Goal: Task Accomplishment & Management: Use online tool/utility

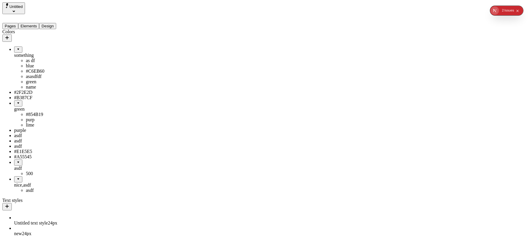
scroll to position [115, 0]
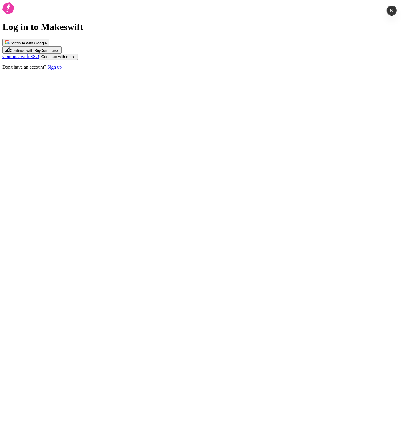
click at [47, 45] on span "Continue with Google" at bounding box center [27, 43] width 37 height 4
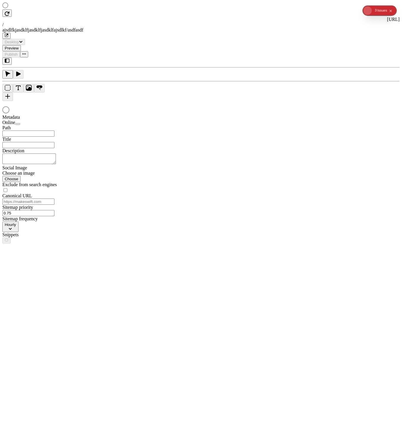
type input "/ajsdlfkjasdklfjasdklfjasdklfajsdlkf/asdfasdf"
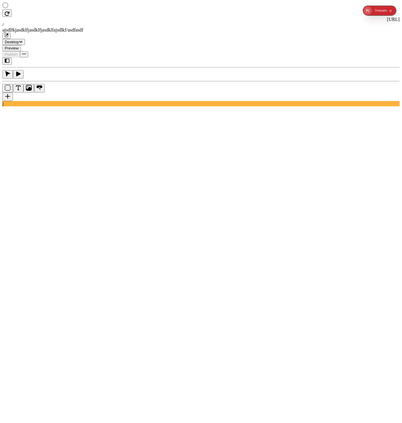
click at [9, 58] on icon "button" at bounding box center [7, 60] width 5 height 5
click at [5, 59] on icon "button" at bounding box center [7, 61] width 5 height 4
click at [9, 58] on icon "button" at bounding box center [7, 60] width 5 height 5
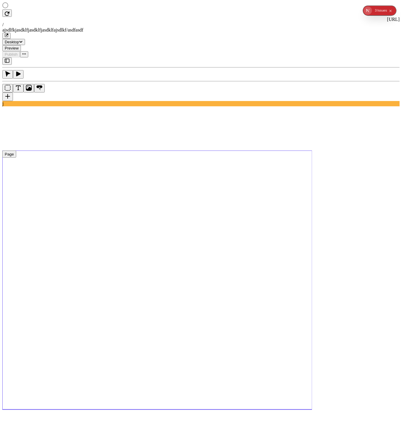
click at [7, 58] on icon "button" at bounding box center [7, 60] width 5 height 5
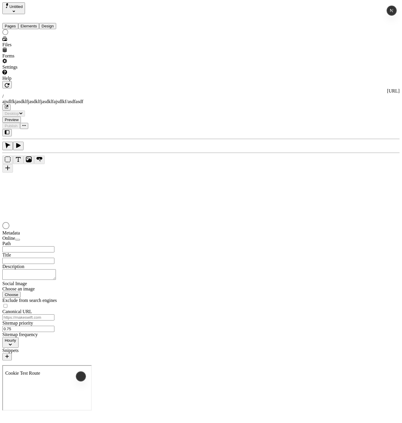
type input "/ajsdlfkjasdklfjasdklfjasdklfajsdlkf/asdfasdf"
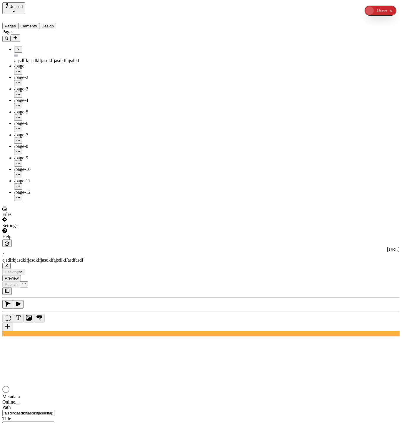
click at [56, 23] on button "Design" at bounding box center [47, 26] width 17 height 6
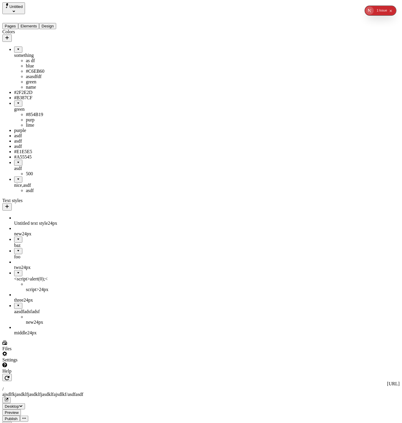
drag, startPoint x: 18, startPoint y: 87, endPoint x: 32, endPoint y: 141, distance: 55.2
click at [26, 112] on div "#854B19" at bounding box center [49, 109] width 47 height 5
click at [77, 168] on icon "button" at bounding box center [75, 166] width 3 height 3
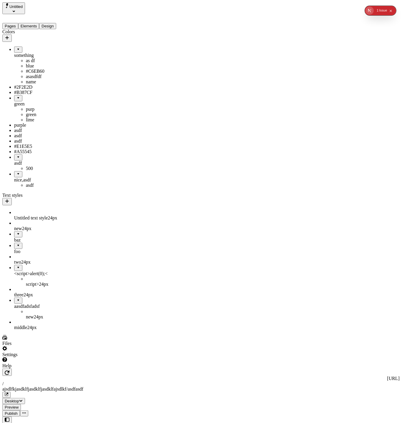
click at [28, 112] on div "purp" at bounding box center [49, 109] width 47 height 5
click at [26, 112] on div "purp" at bounding box center [49, 109] width 47 height 5
drag, startPoint x: 19, startPoint y: 120, endPoint x: 25, endPoint y: 50, distance: 70.6
click at [26, 64] on div "as df" at bounding box center [49, 65] width 47 height 5
click at [77, 106] on icon "button" at bounding box center [75, 104] width 5 height 5
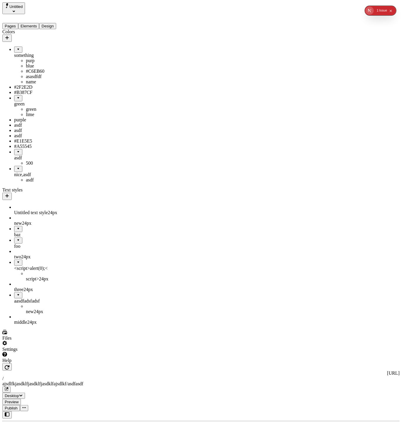
click at [26, 72] on div "#C6EB60" at bounding box center [49, 71] width 47 height 5
click at [84, 123] on div "Cancel Save" at bounding box center [97, 116] width 52 height 14
click at [80, 117] on button "button" at bounding box center [75, 112] width 9 height 7
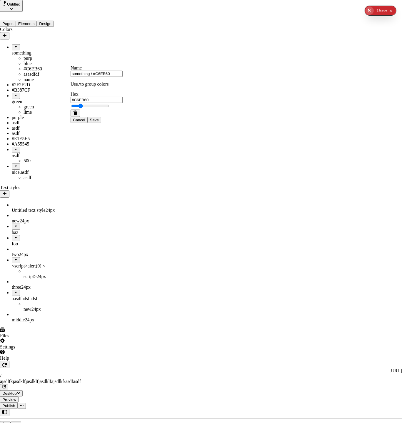
drag, startPoint x: 261, startPoint y: 226, endPoint x: 228, endPoint y: 206, distance: 38.7
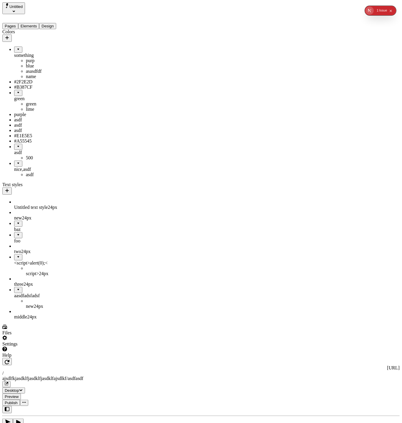
click at [26, 69] on div "asasdfdf" at bounding box center [49, 71] width 47 height 5
type input "#0024ED"
click at [106, 77] on input "something / asasdfdf" at bounding box center [97, 74] width 52 height 6
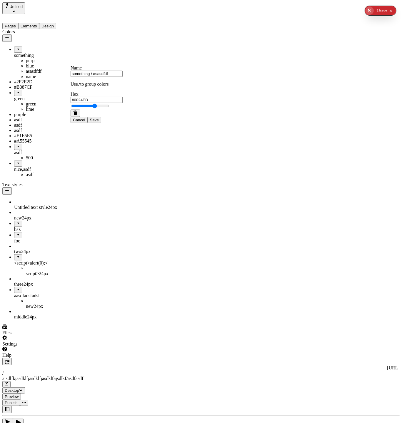
click at [106, 77] on input "something / asasdfdf" at bounding box center [97, 74] width 52 height 6
type input "something / purp"
click at [88, 117] on button "Save" at bounding box center [95, 120] width 14 height 6
click at [30, 78] on div "name" at bounding box center [49, 76] width 47 height 5
click at [78, 126] on button "button" at bounding box center [75, 121] width 9 height 7
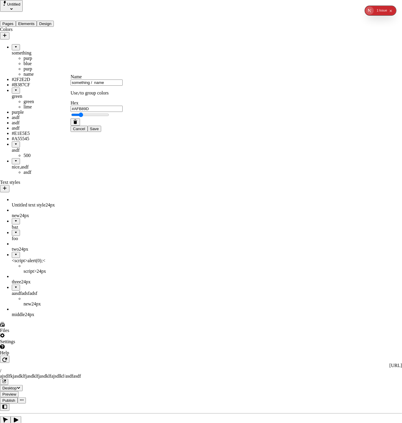
drag, startPoint x: 257, startPoint y: 222, endPoint x: 204, endPoint y: 204, distance: 55.7
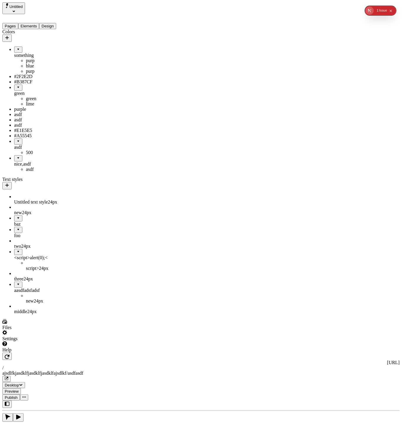
click at [21, 78] on div "#2F2E2D" at bounding box center [43, 76] width 59 height 5
click at [80, 126] on button "button" at bounding box center [75, 121] width 9 height 7
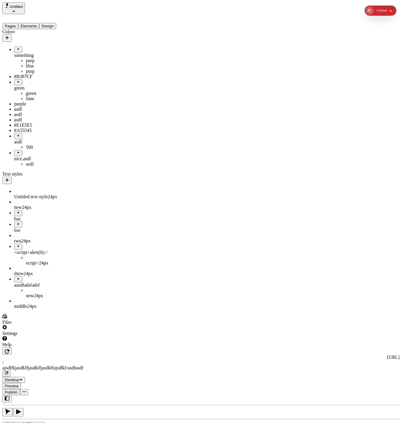
drag, startPoint x: 31, startPoint y: 79, endPoint x: 63, endPoint y: 73, distance: 32.2
click at [27, 63] on div "blue" at bounding box center [49, 65] width 47 height 5
type input "#3700FF"
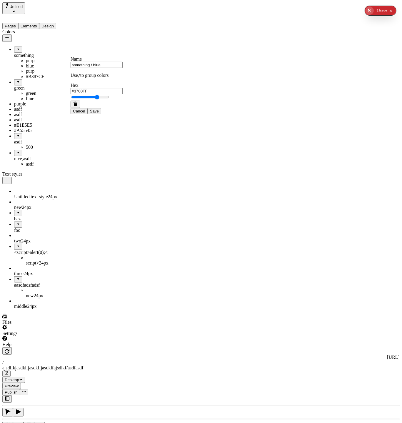
click at [99, 113] on span "Save" at bounding box center [94, 111] width 9 height 4
drag, startPoint x: 15, startPoint y: 112, endPoint x: 28, endPoint y: 75, distance: 39.2
click at [18, 112] on div "asdf" at bounding box center [43, 109] width 59 height 5
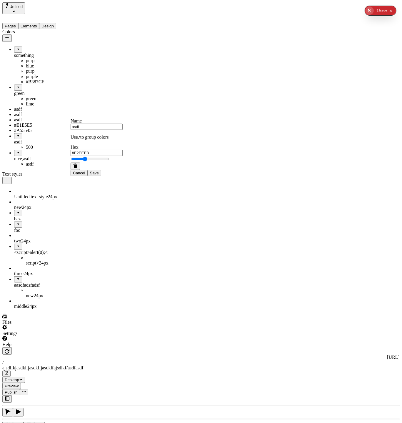
click at [80, 170] on button "button" at bounding box center [75, 165] width 9 height 7
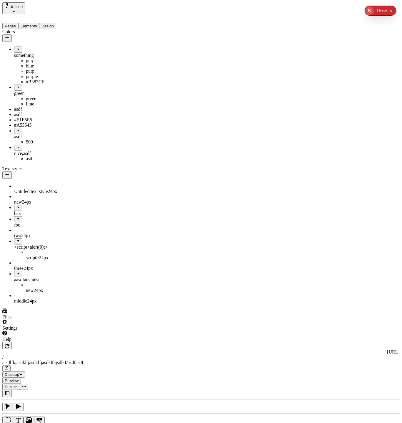
click at [14, 107] on div at bounding box center [43, 107] width 59 height 0
click at [77, 168] on icon "button" at bounding box center [75, 166] width 3 height 3
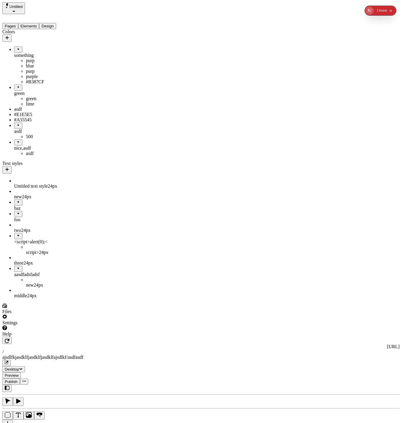
click at [34, 112] on div "asdf" at bounding box center [43, 109] width 59 height 5
click at [77, 165] on icon "button" at bounding box center [75, 163] width 4 height 1
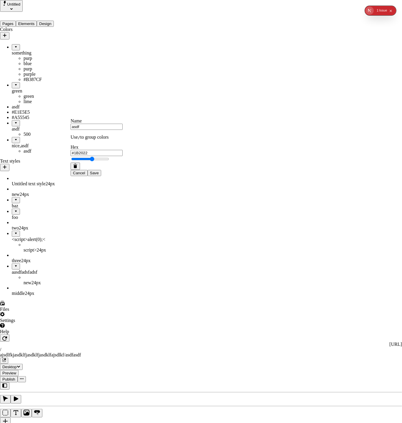
drag, startPoint x: 258, startPoint y: 222, endPoint x: 174, endPoint y: 191, distance: 90.1
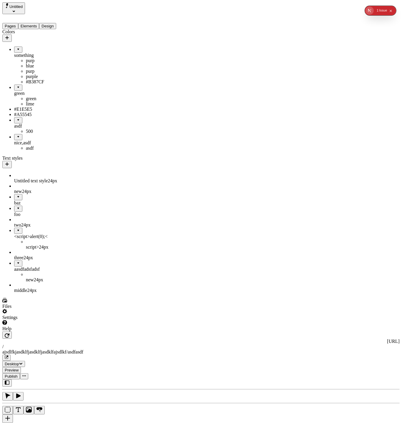
click at [29, 112] on div "#E1E5E5" at bounding box center [43, 109] width 59 height 5
click at [80, 170] on button "button" at bounding box center [75, 165] width 9 height 7
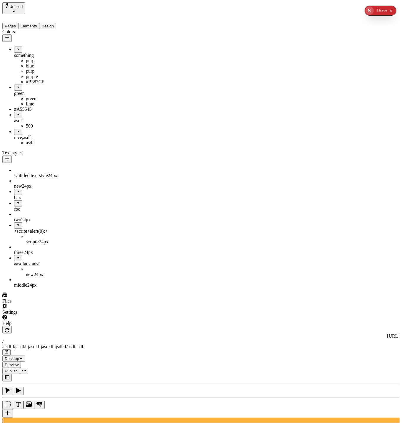
click at [19, 112] on div "#A55545" at bounding box center [43, 109] width 59 height 5
click at [77, 168] on icon "button" at bounding box center [75, 166] width 3 height 3
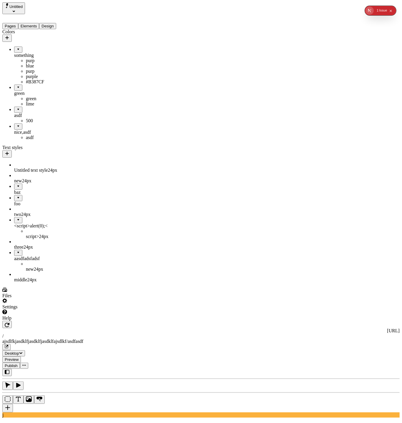
drag, startPoint x: 25, startPoint y: 142, endPoint x: 42, endPoint y: 143, distance: 17.1
click at [25, 135] on div "nice,asdf" at bounding box center [43, 131] width 59 height 5
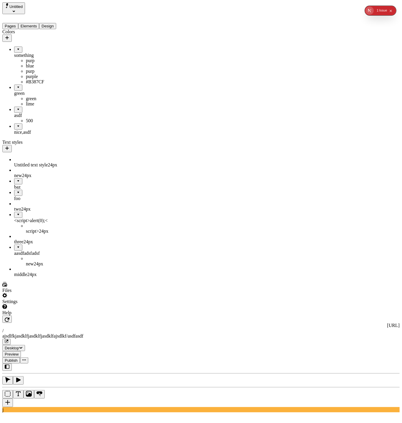
click at [14, 135] on div "nice,asdf" at bounding box center [43, 131] width 59 height 5
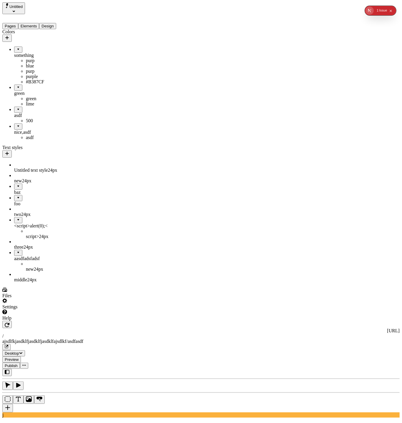
click at [26, 135] on div at bounding box center [49, 135] width 47 height 0
click at [89, 156] on input "nice,asdf / asdf" at bounding box center [97, 153] width 52 height 6
type input "yellow / asdf"
click at [88, 196] on button "Save" at bounding box center [95, 199] width 14 height 6
click at [32, 135] on div "yellow" at bounding box center [43, 131] width 59 height 5
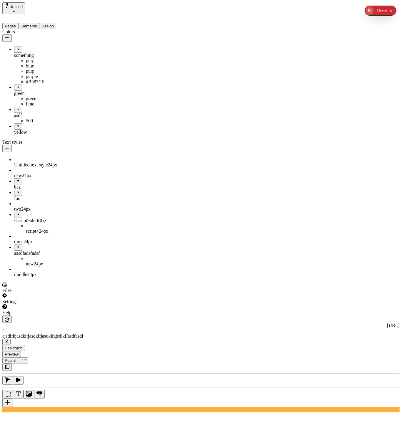
click at [14, 135] on div "yellow" at bounding box center [43, 131] width 59 height 5
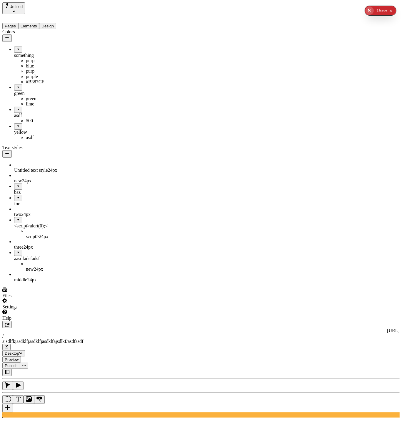
click at [26, 123] on div "500" at bounding box center [49, 120] width 47 height 5
type input "#EDEA21"
click at [99, 184] on span "Save" at bounding box center [94, 181] width 9 height 4
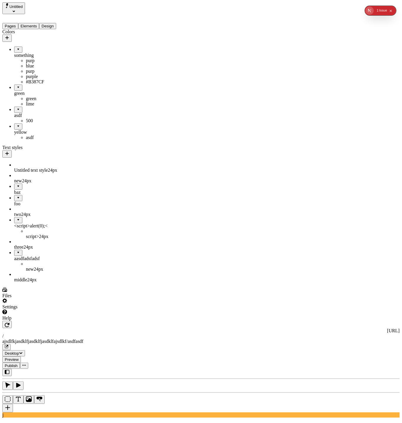
drag, startPoint x: 20, startPoint y: 133, endPoint x: 36, endPoint y: 144, distance: 20.3
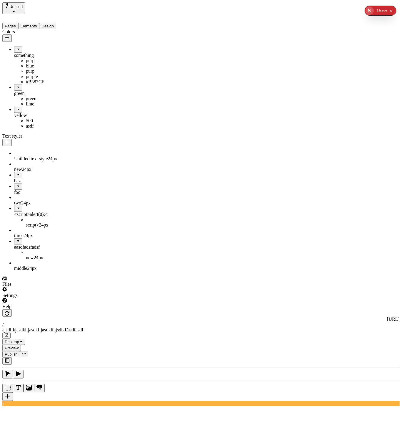
drag, startPoint x: 19, startPoint y: 122, endPoint x: 51, endPoint y: 117, distance: 33.1
drag, startPoint x: 26, startPoint y: 123, endPoint x: 38, endPoint y: 96, distance: 29.7
drag, startPoint x: 25, startPoint y: 120, endPoint x: 34, endPoint y: 42, distance: 78.5
drag, startPoint x: 25, startPoint y: 92, endPoint x: 16, endPoint y: 31, distance: 61.9
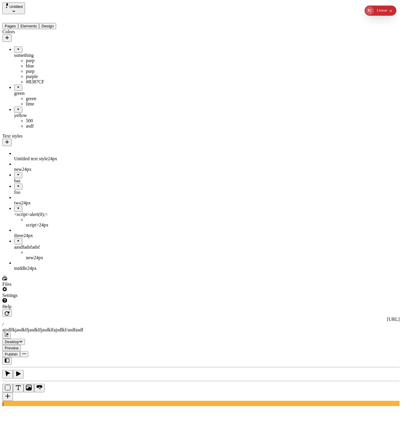
drag, startPoint x: 25, startPoint y: 132, endPoint x: 30, endPoint y: 96, distance: 36.5
drag, startPoint x: 17, startPoint y: 120, endPoint x: 30, endPoint y: 136, distance: 20.7
drag, startPoint x: 16, startPoint y: 125, endPoint x: 39, endPoint y: 96, distance: 36.9
drag, startPoint x: 26, startPoint y: 124, endPoint x: 30, endPoint y: 43, distance: 81.0
drag, startPoint x: 26, startPoint y: 96, endPoint x: 27, endPoint y: 35, distance: 60.9
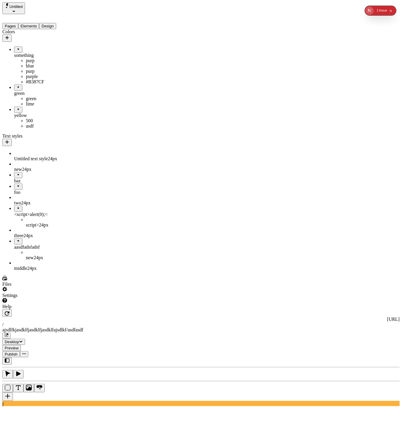
drag, startPoint x: 21, startPoint y: 42, endPoint x: 28, endPoint y: 96, distance: 53.7
drag, startPoint x: 18, startPoint y: 123, endPoint x: 26, endPoint y: 47, distance: 76.3
drag, startPoint x: 21, startPoint y: 53, endPoint x: 30, endPoint y: 32, distance: 22.7
drag, startPoint x: 23, startPoint y: 68, endPoint x: 22, endPoint y: 34, distance: 34.7
drag, startPoint x: 22, startPoint y: 96, endPoint x: 27, endPoint y: 39, distance: 57.9
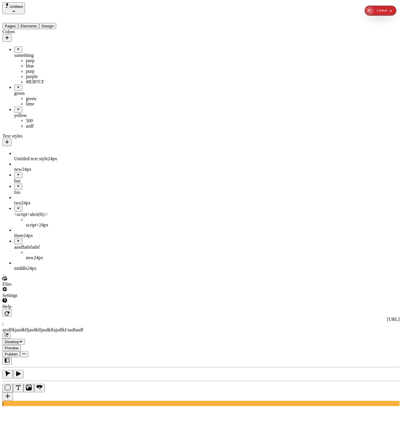
drag, startPoint x: 19, startPoint y: 95, endPoint x: 32, endPoint y: 34, distance: 62.6
drag, startPoint x: 20, startPoint y: 94, endPoint x: 35, endPoint y: 31, distance: 65.0
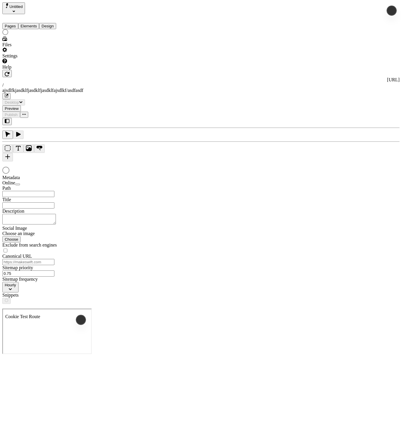
type input "/ajsdlfkjasdklfjasdklfjasdklfajsdlkf/asdfasdf"
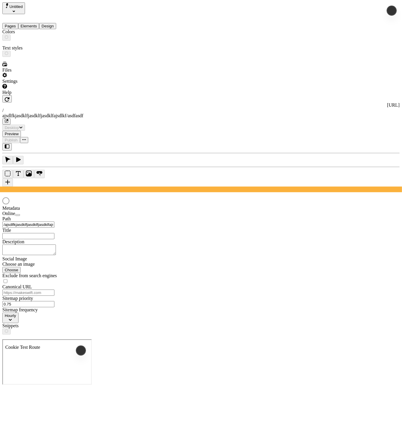
click at [54, 23] on button "Design" at bounding box center [47, 26] width 17 height 6
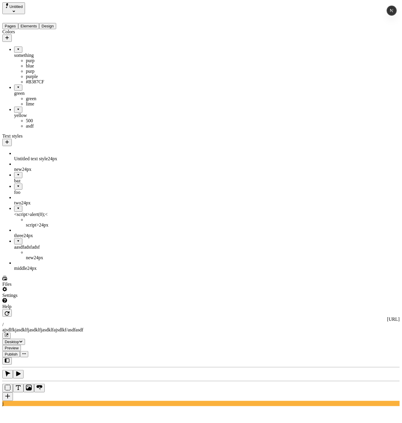
drag, startPoint x: 22, startPoint y: 96, endPoint x: 25, endPoint y: 32, distance: 63.9
drag, startPoint x: 30, startPoint y: 93, endPoint x: 25, endPoint y: 31, distance: 62.6
drag, startPoint x: 22, startPoint y: 43, endPoint x: 24, endPoint y: 117, distance: 73.3
drag, startPoint x: 20, startPoint y: 122, endPoint x: 25, endPoint y: 39, distance: 82.8
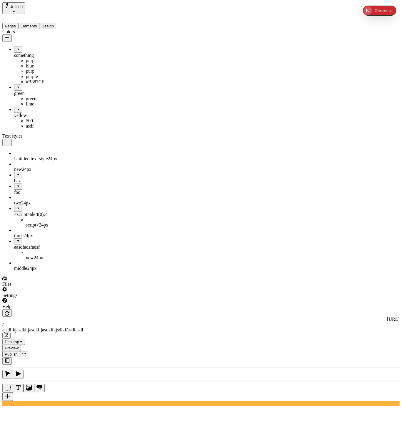
drag, startPoint x: 21, startPoint y: 120, endPoint x: 25, endPoint y: 96, distance: 24.7
drag, startPoint x: 24, startPoint y: 121, endPoint x: 31, endPoint y: 90, distance: 31.4
drag, startPoint x: 22, startPoint y: 96, endPoint x: 33, endPoint y: 44, distance: 52.9
drag, startPoint x: 27, startPoint y: 96, endPoint x: 27, endPoint y: 31, distance: 64.1
drag, startPoint x: 26, startPoint y: 42, endPoint x: 24, endPoint y: 142, distance: 99.8
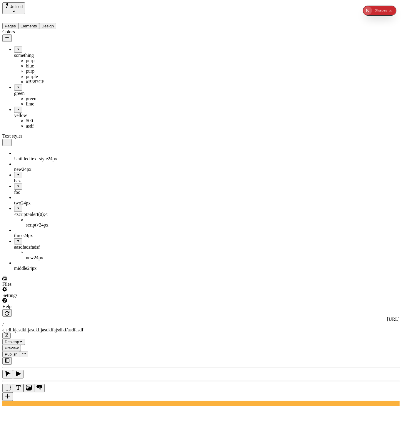
drag, startPoint x: 16, startPoint y: 42, endPoint x: 24, endPoint y: 145, distance: 103.3
drag, startPoint x: 19, startPoint y: 123, endPoint x: 36, endPoint y: 40, distance: 84.7
drag, startPoint x: 28, startPoint y: 99, endPoint x: 30, endPoint y: 36, distance: 62.1
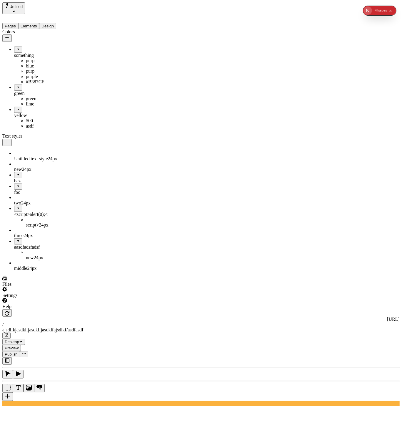
click at [21, 53] on div "something" at bounding box center [43, 55] width 59 height 5
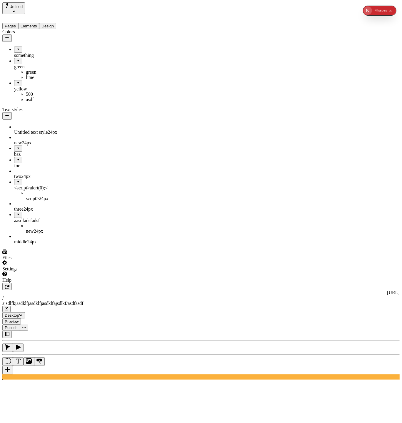
click at [21, 53] on div "something" at bounding box center [43, 55] width 59 height 5
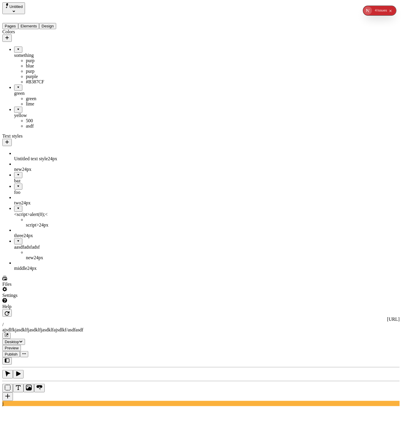
type input "0"
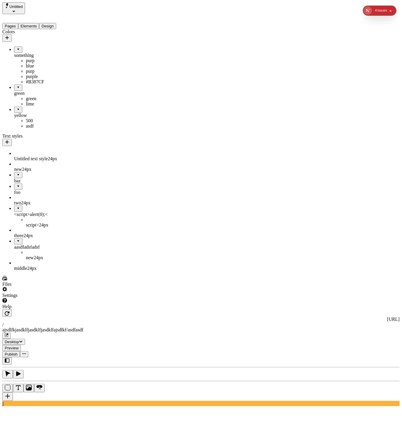
type input "420"
drag, startPoint x: 19, startPoint y: 97, endPoint x: 26, endPoint y: 31, distance: 66.3
drag, startPoint x: 16, startPoint y: 120, endPoint x: 20, endPoint y: 33, distance: 87.8
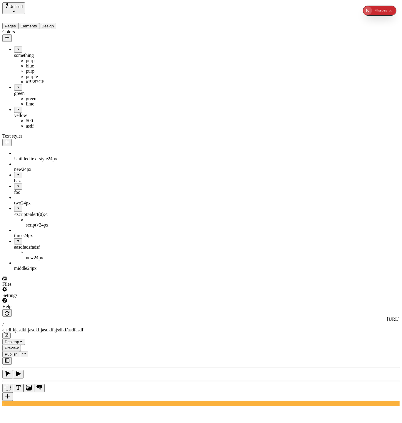
drag, startPoint x: 21, startPoint y: 96, endPoint x: 21, endPoint y: 32, distance: 64.4
click at [36, 26] on div "Pages Elements Design" at bounding box center [37, 21] width 71 height 15
click at [39, 23] on button "Elements" at bounding box center [28, 26] width 21 height 6
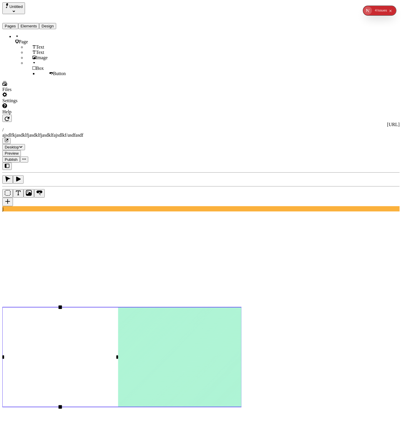
click at [56, 23] on button "Design" at bounding box center [47, 26] width 17 height 6
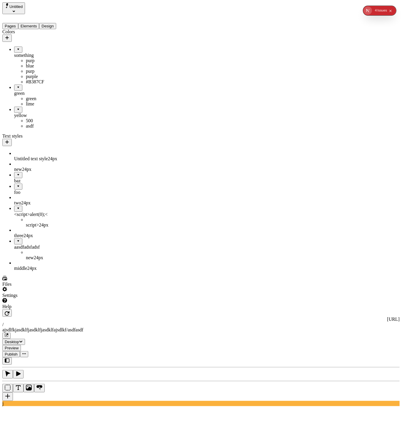
drag, startPoint x: 332, startPoint y: 158, endPoint x: 336, endPoint y: 158, distance: 3.5
click at [336, 158] on div "something" at bounding box center [332, 157] width 52 height 5
click at [331, 149] on input "text" at bounding box center [332, 152] width 52 height 6
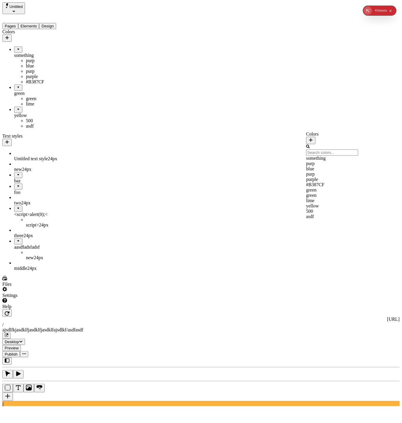
click at [331, 149] on input "text" at bounding box center [332, 152] width 52 height 6
click at [313, 137] on icon "button" at bounding box center [311, 139] width 5 height 5
click at [311, 184] on button "Cancel" at bounding box center [303, 181] width 17 height 6
drag, startPoint x: 17, startPoint y: 95, endPoint x: 31, endPoint y: 142, distance: 48.8
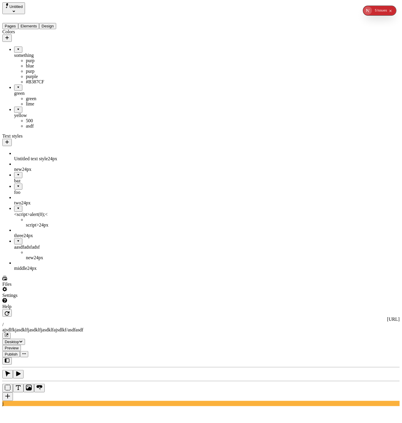
drag, startPoint x: 20, startPoint y: 96, endPoint x: 42, endPoint y: 147, distance: 55.6
drag, startPoint x: 30, startPoint y: 123, endPoint x: 25, endPoint y: 151, distance: 28.4
drag, startPoint x: 20, startPoint y: 122, endPoint x: 36, endPoint y: 88, distance: 36.9
drag, startPoint x: 20, startPoint y: 95, endPoint x: 39, endPoint y: 150, distance: 57.4
drag, startPoint x: 30, startPoint y: 124, endPoint x: 24, endPoint y: 153, distance: 29.5
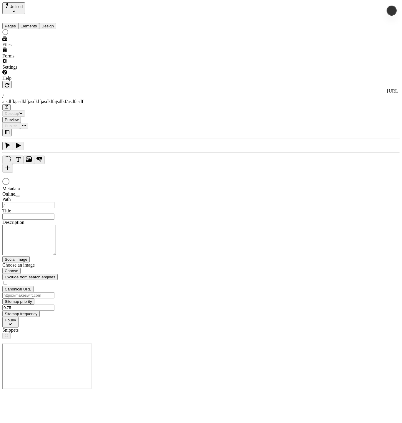
type input "/ajsdlfkjasdklfjasdklfjasdklfajsdlkf/asdfasdf"
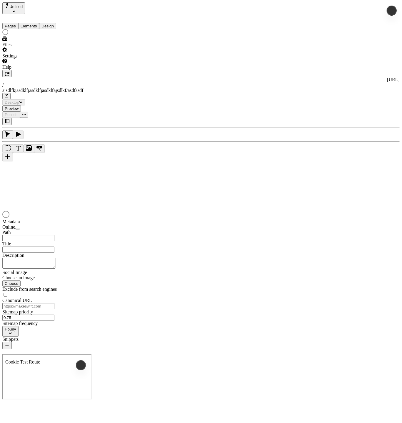
type input "/ajsdlfkjasdklfjasdklfjasdklfajsdlkf/asdfasdf"
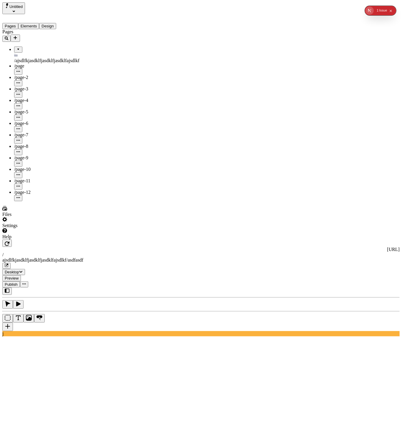
click at [55, 23] on button "Design" at bounding box center [47, 26] width 17 height 6
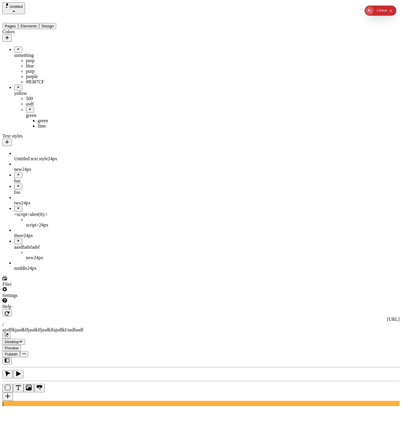
drag, startPoint x: 27, startPoint y: 120, endPoint x: 17, endPoint y: 148, distance: 30.3
drag, startPoint x: 26, startPoint y: 125, endPoint x: 25, endPoint y: 141, distance: 15.7
click at [26, 118] on div "green" at bounding box center [49, 115] width 47 height 5
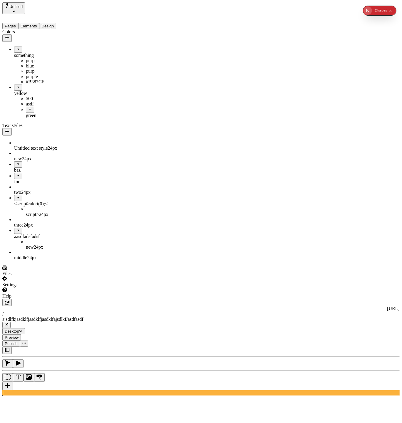
click at [26, 118] on div "green" at bounding box center [49, 115] width 47 height 5
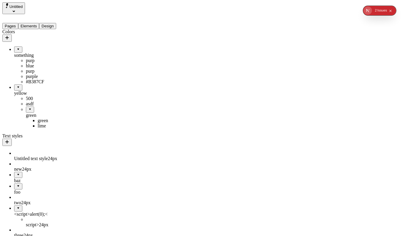
drag, startPoint x: 26, startPoint y: 122, endPoint x: 22, endPoint y: 147, distance: 25.5
drag, startPoint x: 39, startPoint y: 122, endPoint x: 19, endPoint y: 90, distance: 37.4
drag, startPoint x: 19, startPoint y: 94, endPoint x: 42, endPoint y: 141, distance: 52.9
drag, startPoint x: 36, startPoint y: 124, endPoint x: 7, endPoint y: 152, distance: 39.3
click at [15, 10] on icon "Select site" at bounding box center [14, 11] width 2 height 2
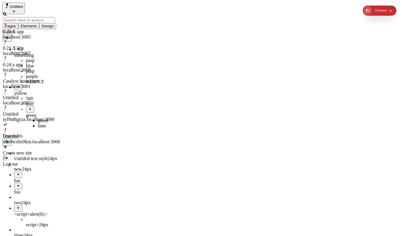
click at [33, 134] on div "Untitled" at bounding box center [31, 136] width 57 height 5
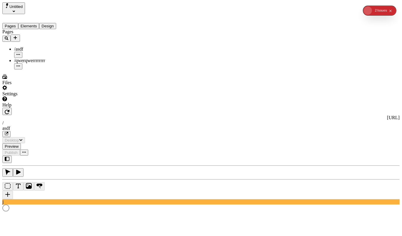
type input "/asdf"
click at [56, 23] on button "Design" at bounding box center [47, 26] width 17 height 6
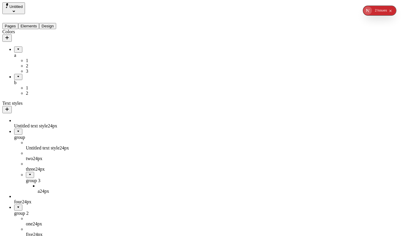
drag, startPoint x: 16, startPoint y: 42, endPoint x: 43, endPoint y: 99, distance: 62.8
drag, startPoint x: 34, startPoint y: 72, endPoint x: 24, endPoint y: 107, distance: 36.2
drag, startPoint x: 21, startPoint y: 71, endPoint x: 59, endPoint y: 62, distance: 39.0
drag, startPoint x: 38, startPoint y: 69, endPoint x: 9, endPoint y: 99, distance: 41.6
drag, startPoint x: 21, startPoint y: 70, endPoint x: 53, endPoint y: 66, distance: 31.5
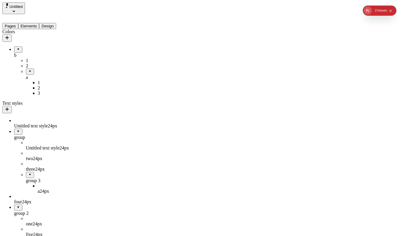
drag, startPoint x: 39, startPoint y: 71, endPoint x: 9, endPoint y: 104, distance: 45.0
drag, startPoint x: 29, startPoint y: 64, endPoint x: 47, endPoint y: 64, distance: 17.4
click at [47, 64] on div "2" at bounding box center [49, 65] width 47 height 5
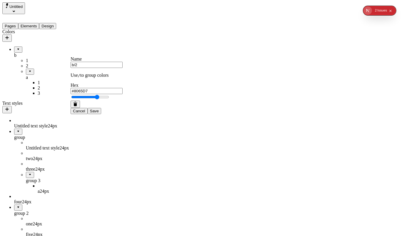
click at [41, 2] on div "Untitled" at bounding box center [37, 8] width 71 height 12
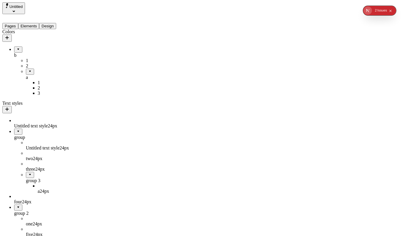
click at [21, 6] on span "Untitled" at bounding box center [15, 6] width 13 height 4
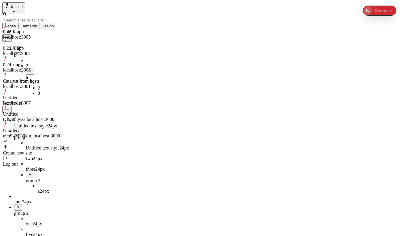
click at [50, 112] on div "Untitled tyf9n8lgyza.localhost:3000" at bounding box center [31, 117] width 57 height 11
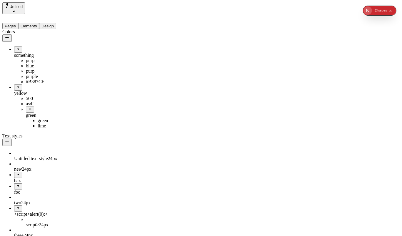
click at [52, 23] on button "Design" at bounding box center [47, 26] width 17 height 6
drag, startPoint x: 25, startPoint y: 121, endPoint x: 23, endPoint y: 146, distance: 25.4
drag, startPoint x: 21, startPoint y: 124, endPoint x: 22, endPoint y: 146, distance: 22.4
drag, startPoint x: 27, startPoint y: 124, endPoint x: 31, endPoint y: 146, distance: 22.3
drag, startPoint x: 34, startPoint y: 123, endPoint x: 39, endPoint y: 128, distance: 7.7
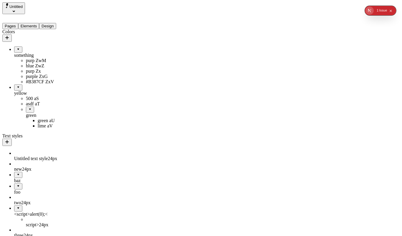
drag, startPoint x: 29, startPoint y: 124, endPoint x: 18, endPoint y: 141, distance: 21.0
drag, startPoint x: 26, startPoint y: 122, endPoint x: 25, endPoint y: 142, distance: 19.4
drag, startPoint x: 36, startPoint y: 121, endPoint x: 14, endPoint y: 144, distance: 32.5
drag, startPoint x: 39, startPoint y: 125, endPoint x: 23, endPoint y: 143, distance: 24.0
drag, startPoint x: 34, startPoint y: 123, endPoint x: 11, endPoint y: 147, distance: 33.5
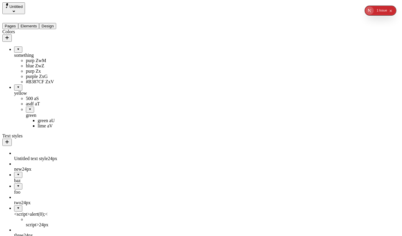
type input "110"
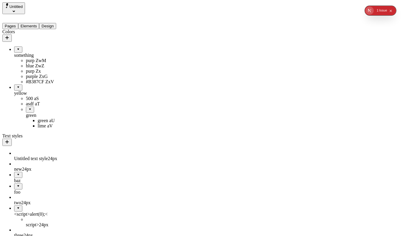
click at [38, 123] on div "green aU" at bounding box center [55, 120] width 35 height 5
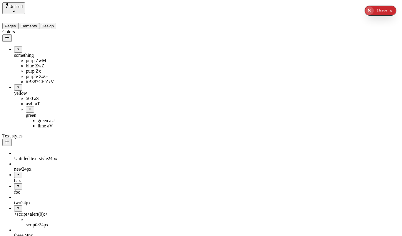
drag, startPoint x: 25, startPoint y: 121, endPoint x: 23, endPoint y: 91, distance: 29.8
drag, startPoint x: 23, startPoint y: 42, endPoint x: 38, endPoint y: 143, distance: 102.3
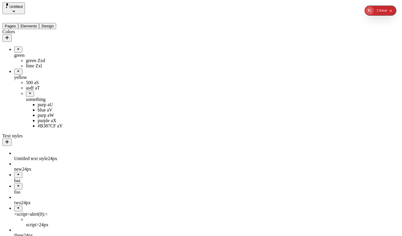
drag, startPoint x: 27, startPoint y: 96, endPoint x: 12, endPoint y: 151, distance: 56.8
drag, startPoint x: 27, startPoint y: 93, endPoint x: 12, endPoint y: 145, distance: 53.8
drag, startPoint x: 22, startPoint y: 97, endPoint x: 31, endPoint y: 62, distance: 35.3
drag, startPoint x: 26, startPoint y: 94, endPoint x: 28, endPoint y: 41, distance: 52.1
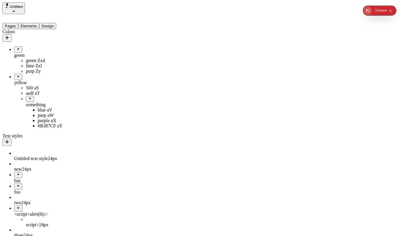
click at [28, 53] on div "green" at bounding box center [43, 55] width 59 height 5
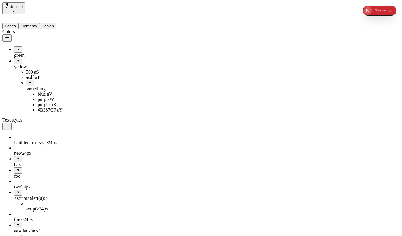
click at [23, 64] on div "yellow" at bounding box center [43, 66] width 59 height 5
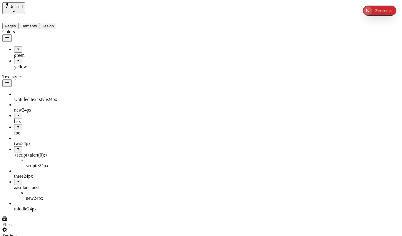
click at [23, 53] on div "green" at bounding box center [43, 55] width 59 height 5
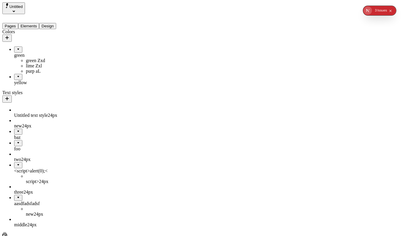
click at [24, 80] on div "yellow" at bounding box center [43, 82] width 59 height 5
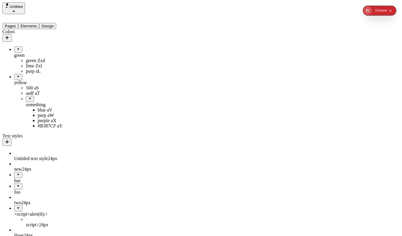
drag, startPoint x: 21, startPoint y: 107, endPoint x: 25, endPoint y: 38, distance: 68.7
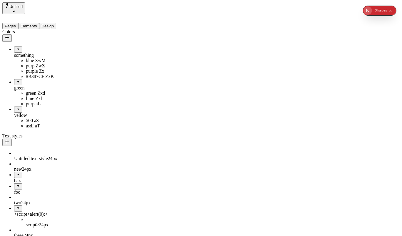
drag, startPoint x: 17, startPoint y: 117, endPoint x: 37, endPoint y: 79, distance: 43.2
drag, startPoint x: 14, startPoint y: 114, endPoint x: 18, endPoint y: 38, distance: 76.3
drag, startPoint x: 21, startPoint y: 115, endPoint x: 44, endPoint y: 47, distance: 71.9
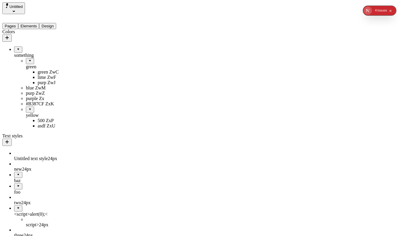
drag, startPoint x: 26, startPoint y: 51, endPoint x: 32, endPoint y: 40, distance: 12.5
drag, startPoint x: 21, startPoint y: 50, endPoint x: 31, endPoint y: 143, distance: 93.8
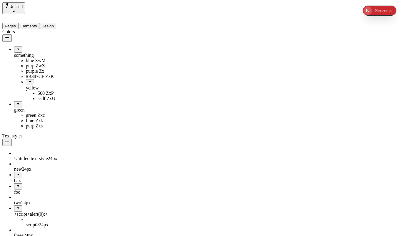
drag, startPoint x: 18, startPoint y: 114, endPoint x: 45, endPoint y: 109, distance: 27.6
drag, startPoint x: 34, startPoint y: 114, endPoint x: 5, endPoint y: 152, distance: 47.6
drag, startPoint x: 20, startPoint y: 116, endPoint x: 48, endPoint y: 108, distance: 28.8
drag, startPoint x: 25, startPoint y: 87, endPoint x: 16, endPoint y: 143, distance: 56.6
drag, startPoint x: 16, startPoint y: 114, endPoint x: 36, endPoint y: 110, distance: 20.7
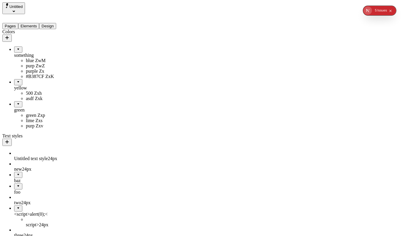
drag, startPoint x: 28, startPoint y: 114, endPoint x: 10, endPoint y: 152, distance: 42.0
drag, startPoint x: 25, startPoint y: 115, endPoint x: 54, endPoint y: 81, distance: 44.7
drag, startPoint x: 32, startPoint y: 87, endPoint x: 36, endPoint y: 122, distance: 35.5
drag, startPoint x: 24, startPoint y: 112, endPoint x: 32, endPoint y: 80, distance: 32.3
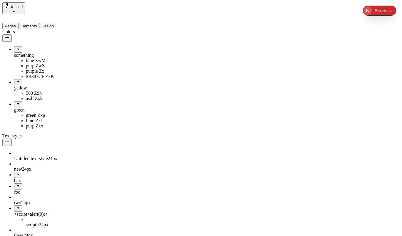
drag, startPoint x: 20, startPoint y: 87, endPoint x: 48, endPoint y: 142, distance: 62.2
drag, startPoint x: 28, startPoint y: 115, endPoint x: 34, endPoint y: 151, distance: 36.3
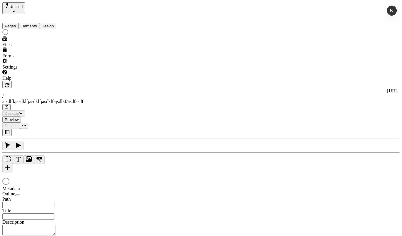
type input "/ajsdlfkjasdklfjasdklfjasdklfajsdlkf/asdfasdf"
